Goal: Use online tool/utility: Utilize a website feature to perform a specific function

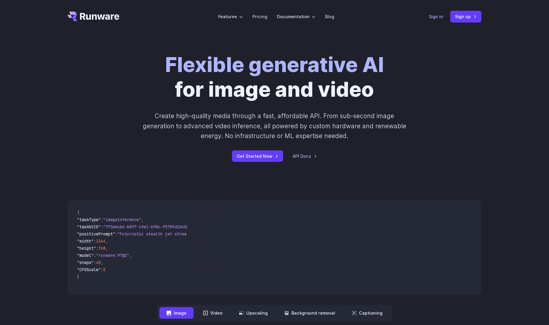
click at [434, 14] on link "Sign in" at bounding box center [436, 16] width 14 height 7
click at [463, 16] on link "Sign up" at bounding box center [465, 17] width 31 height 12
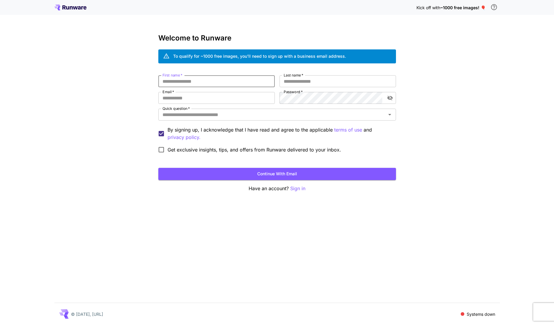
click at [233, 82] on input "First name   *" at bounding box center [216, 81] width 116 height 12
type input "******"
type input "**********"
click at [181, 150] on span "Get exclusive insights, tips, and offers from Runware delivered to your inbox." at bounding box center [255, 149] width 174 height 7
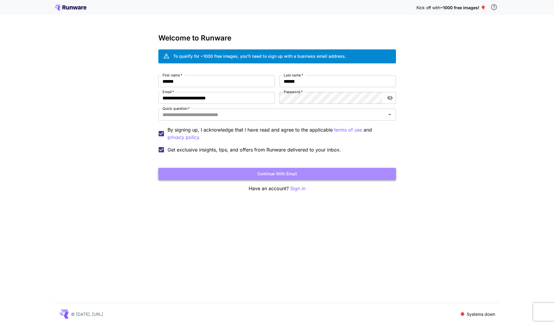
click at [206, 170] on button "Continue with email" at bounding box center [277, 174] width 238 height 12
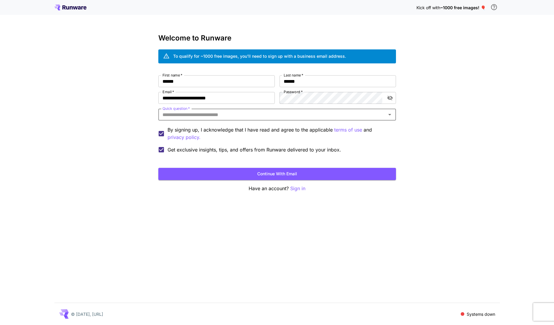
click at [226, 113] on input "Quick question   *" at bounding box center [272, 114] width 224 height 8
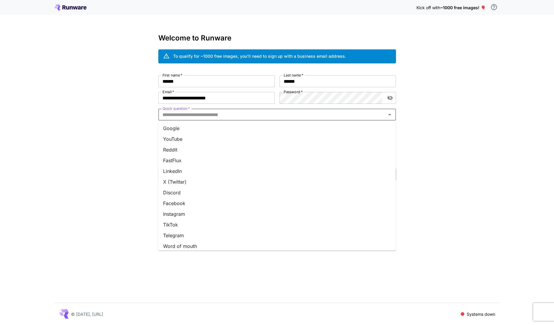
click at [199, 130] on li "Google" at bounding box center [277, 128] width 238 height 11
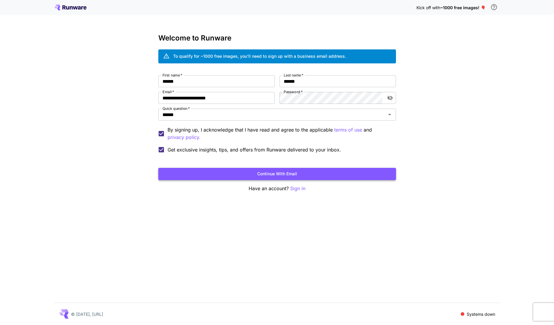
click at [221, 173] on button "Continue with email" at bounding box center [277, 174] width 238 height 12
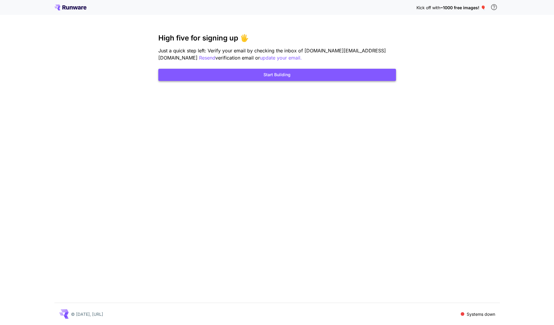
click at [218, 76] on button "Start Building" at bounding box center [277, 75] width 238 height 12
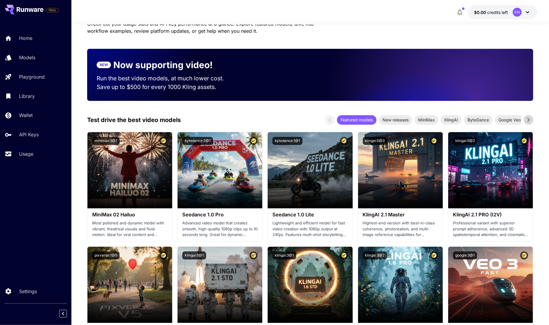
scroll to position [111, 0]
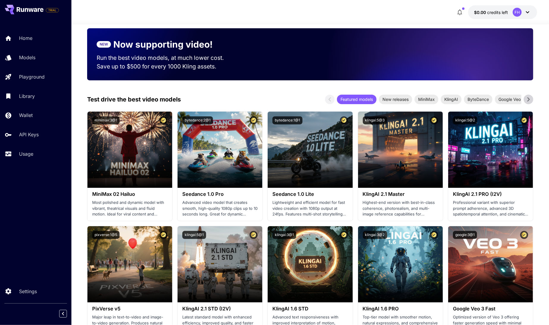
click at [532, 101] on icon at bounding box center [528, 99] width 9 height 9
click at [478, 97] on span "Google Veo" at bounding box center [466, 99] width 29 height 6
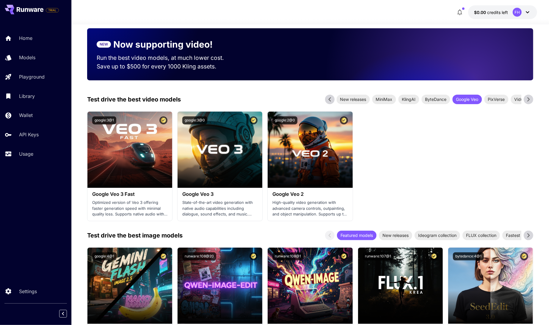
click at [528, 98] on icon at bounding box center [528, 99] width 2 height 4
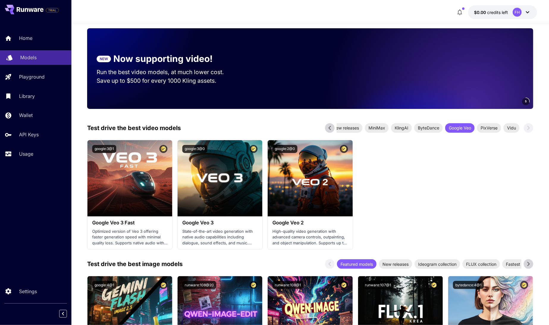
click at [28, 59] on p "Models" at bounding box center [28, 57] width 16 height 7
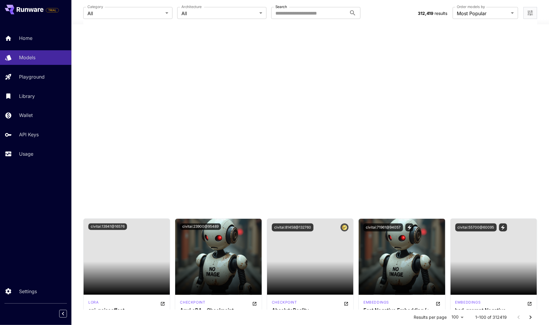
scroll to position [1070, 0]
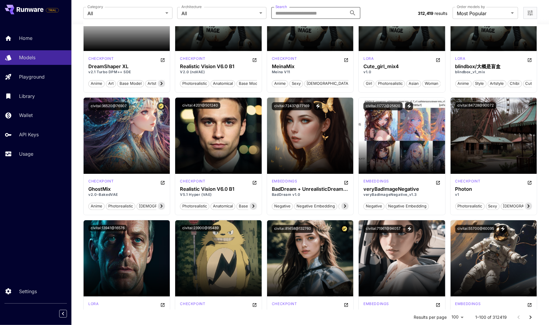
click at [299, 9] on input "Search" at bounding box center [308, 13] width 75 height 12
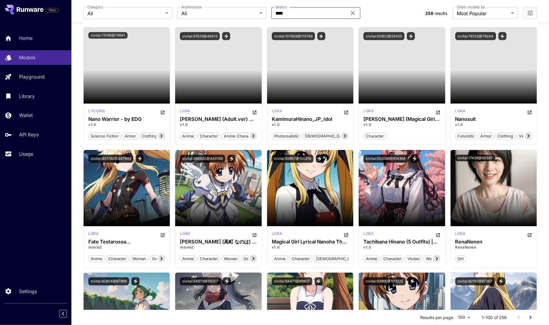
scroll to position [0, 0]
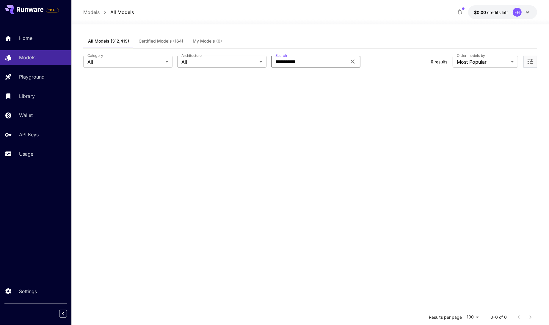
drag, startPoint x: 309, startPoint y: 62, endPoint x: 253, endPoint y: 57, distance: 57.0
click at [253, 57] on div "**********" at bounding box center [254, 62] width 343 height 12
type input "******"
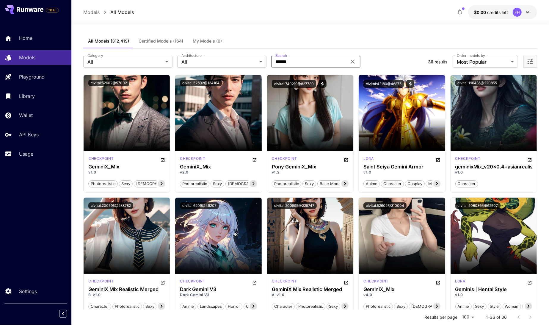
click at [160, 42] on span "Certified Models (164)" at bounding box center [160, 40] width 45 height 5
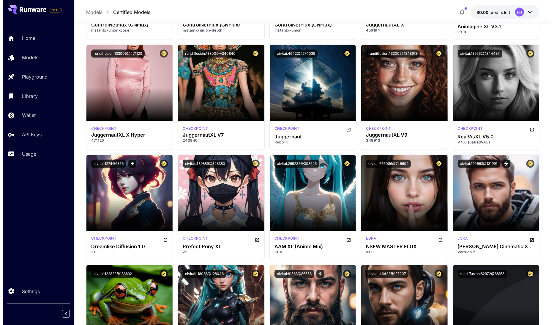
scroll to position [1003, 0]
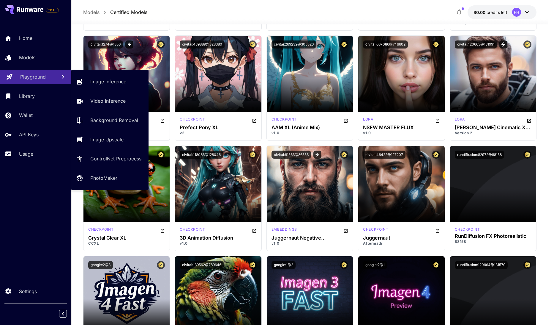
click at [36, 76] on p "Playground" at bounding box center [33, 76] width 26 height 7
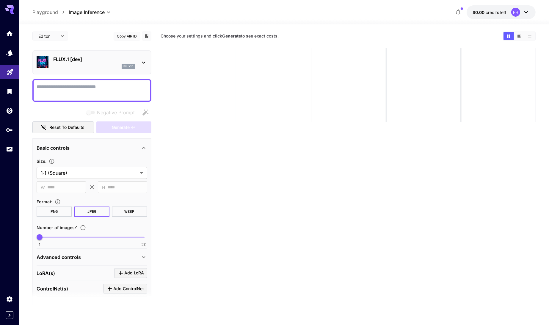
click at [141, 59] on div at bounding box center [143, 62] width 7 height 7
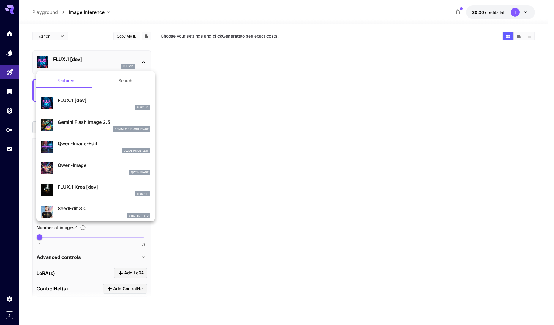
click at [126, 123] on p "Gemini Flash Image 2.5" at bounding box center [104, 121] width 93 height 7
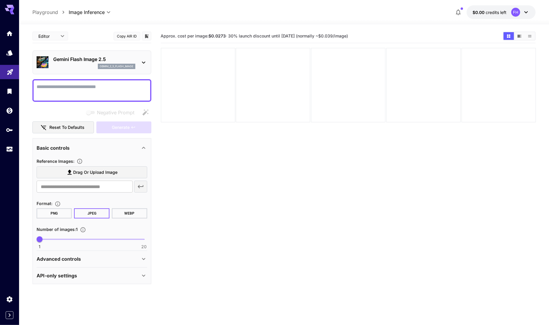
click at [117, 92] on textarea "Negative Prompt" at bounding box center [92, 90] width 111 height 14
type textarea "****"
click at [62, 170] on label "Drag or upload image" at bounding box center [92, 172] width 111 height 12
click at [0, 0] on input "Drag or upload image" at bounding box center [0, 0] width 0 height 0
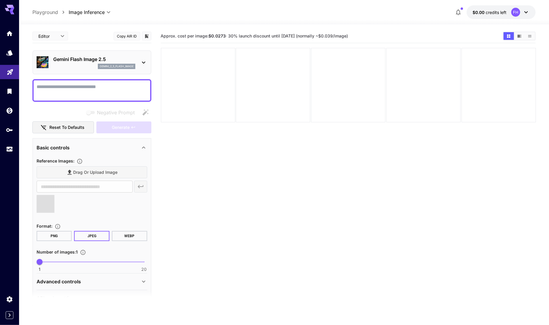
type input "**********"
click at [100, 87] on textarea "Negative Prompt" at bounding box center [92, 90] width 111 height 14
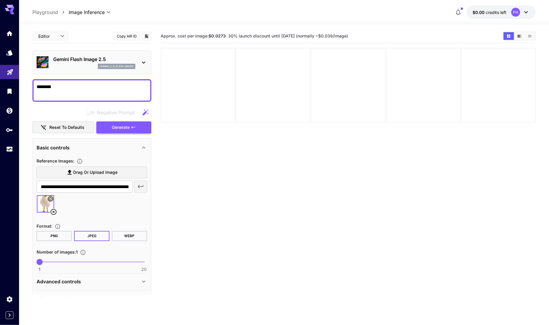
click at [118, 127] on span "Generate" at bounding box center [121, 127] width 18 height 7
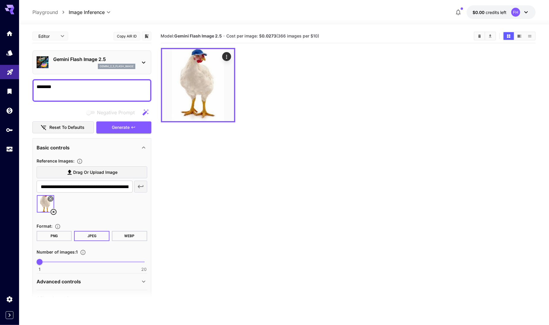
click at [135, 91] on textarea "********" at bounding box center [92, 90] width 111 height 14
type textarea "**********"
click at [140, 127] on button "Generate" at bounding box center [123, 127] width 55 height 12
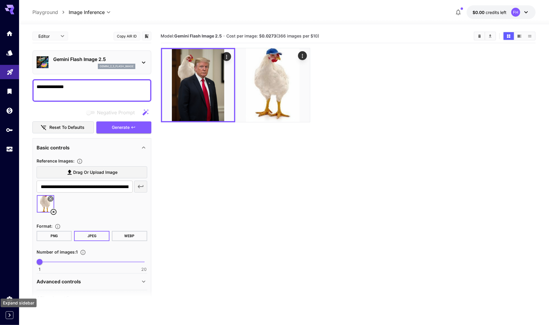
click at [12, 317] on icon "Expand sidebar" at bounding box center [9, 314] width 7 height 7
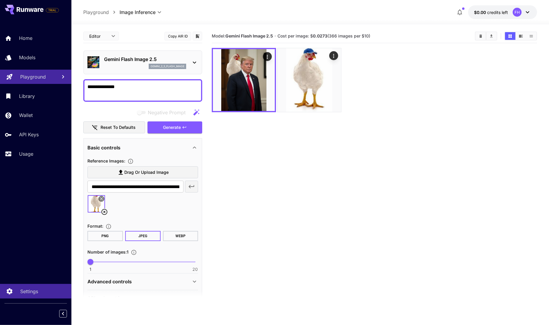
click at [44, 291] on div "Settings" at bounding box center [43, 290] width 46 height 7
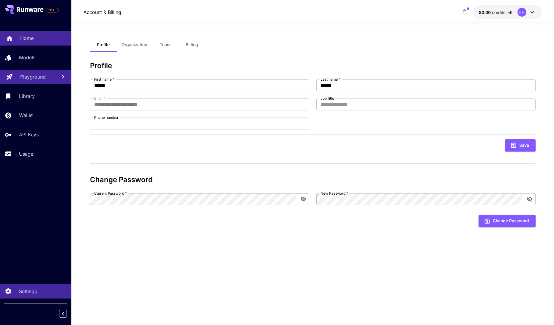
click at [27, 38] on p "Home" at bounding box center [26, 37] width 13 height 7
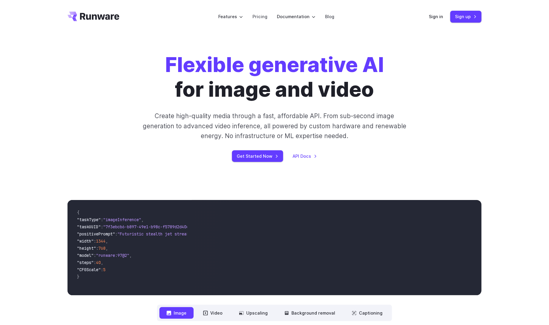
click at [464, 153] on div "Flexible generative AI for image and video Create high-quality media through a …" at bounding box center [274, 106] width 414 height 109
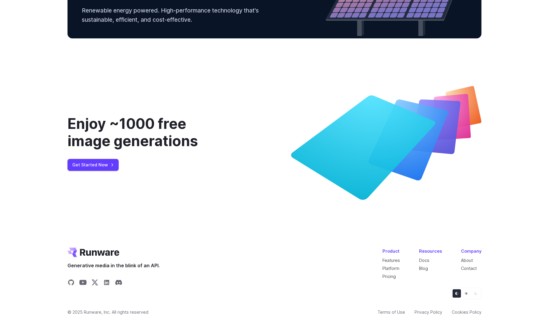
scroll to position [2177, 0]
